Goal: Task Accomplishment & Management: Use online tool/utility

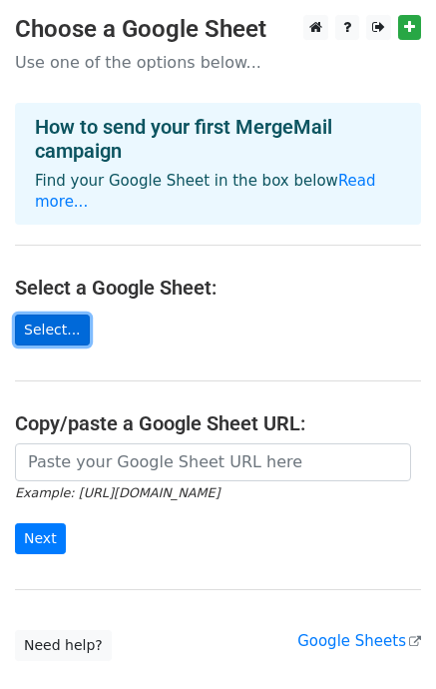
click at [60, 314] on link "Select..." at bounding box center [52, 329] width 75 height 31
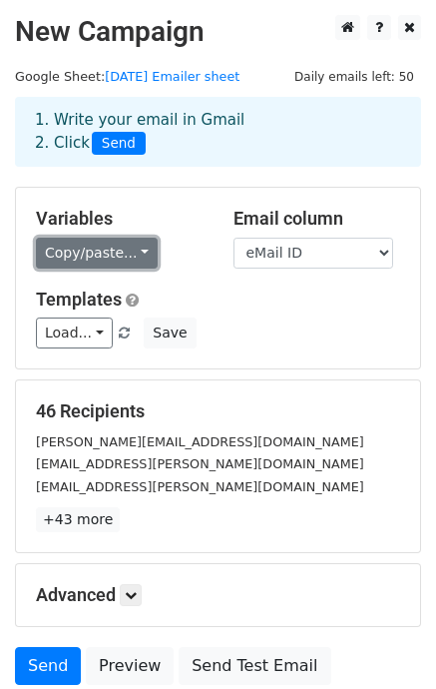
click at [124, 245] on link "Copy/paste..." at bounding box center [97, 253] width 122 height 31
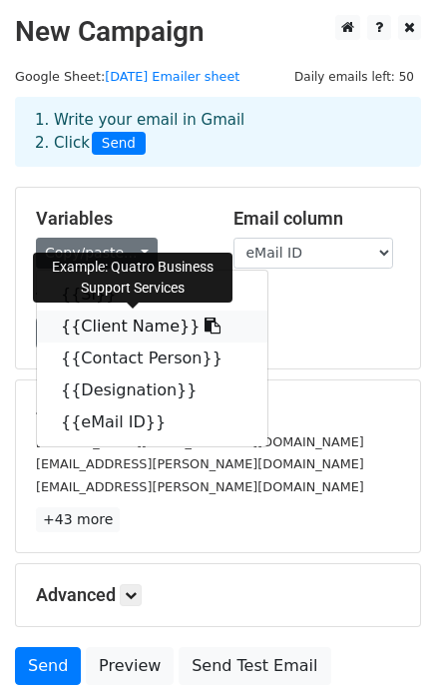
click at [110, 328] on link "{{Client Name}}" at bounding box center [152, 326] width 231 height 32
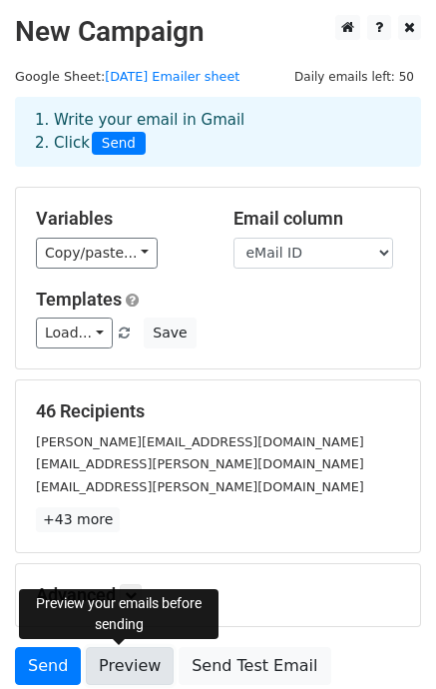
click at [123, 665] on link "Preview" at bounding box center [130, 666] width 88 height 38
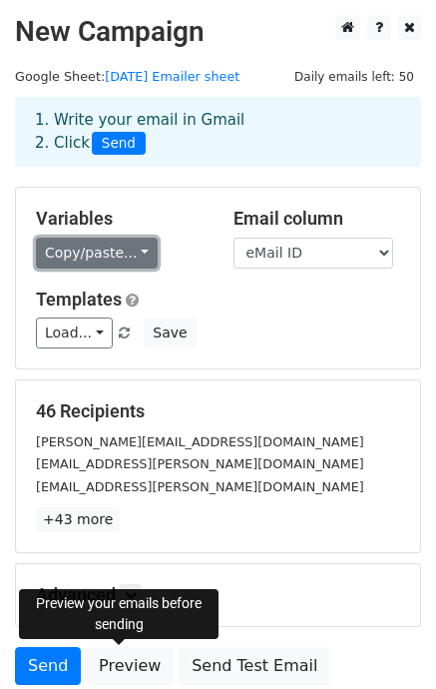
click at [130, 251] on link "Copy/paste..." at bounding box center [97, 253] width 122 height 31
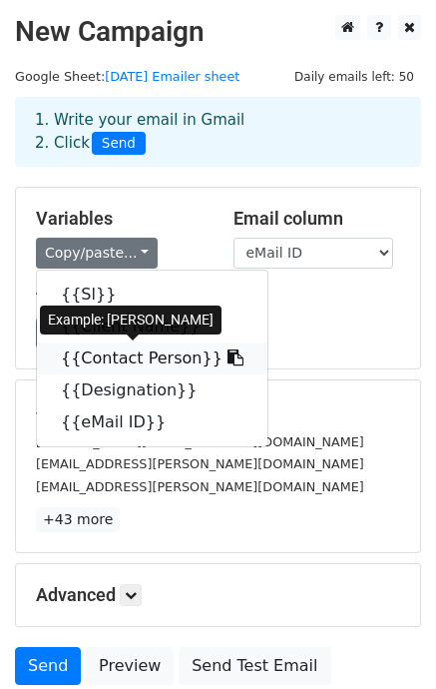
click at [105, 358] on link "{{Contact Person}}" at bounding box center [152, 358] width 231 height 32
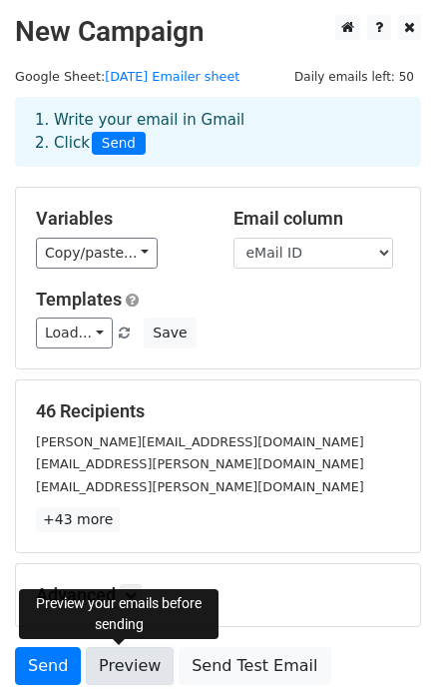
drag, startPoint x: 130, startPoint y: 665, endPoint x: 131, endPoint y: 677, distance: 12.0
click at [130, 665] on link "Preview" at bounding box center [130, 666] width 88 height 38
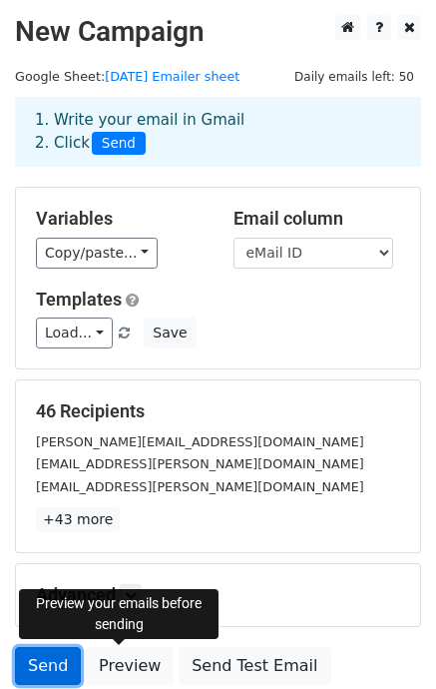
click at [44, 669] on link "Send" at bounding box center [48, 666] width 66 height 38
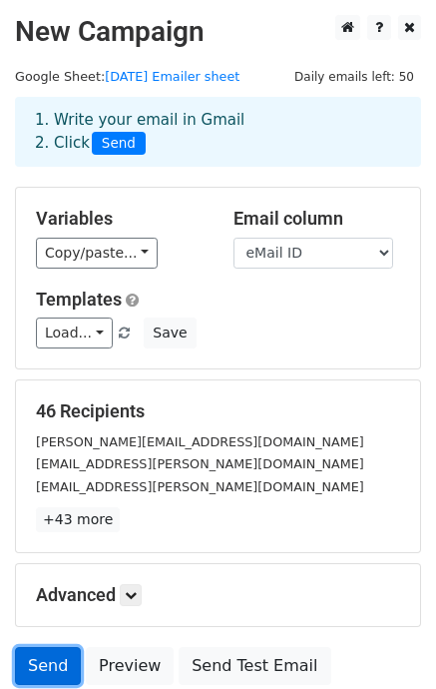
click at [35, 659] on link "Send" at bounding box center [48, 666] width 66 height 38
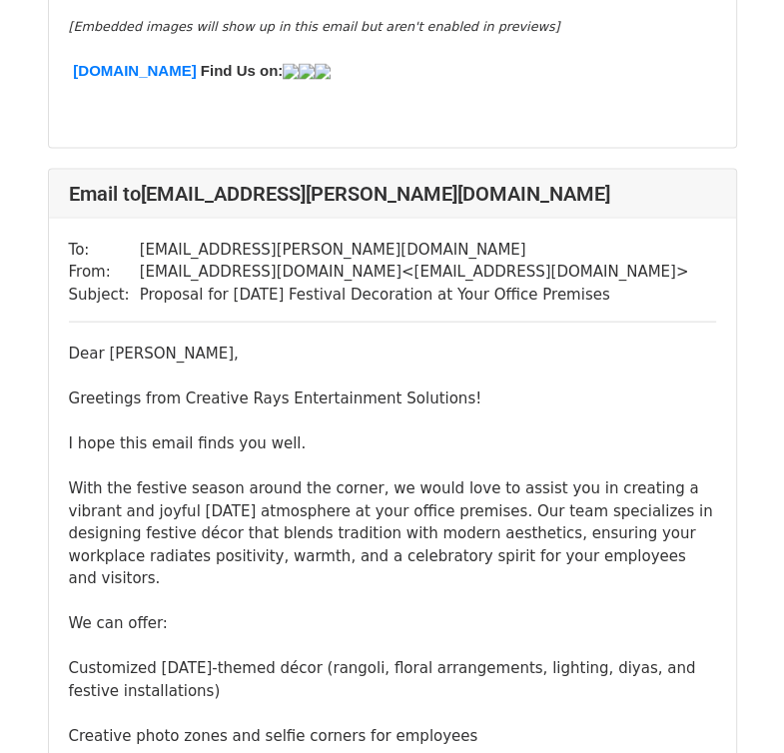
scroll to position [2196, 0]
